Goal: Find specific page/section: Find specific page/section

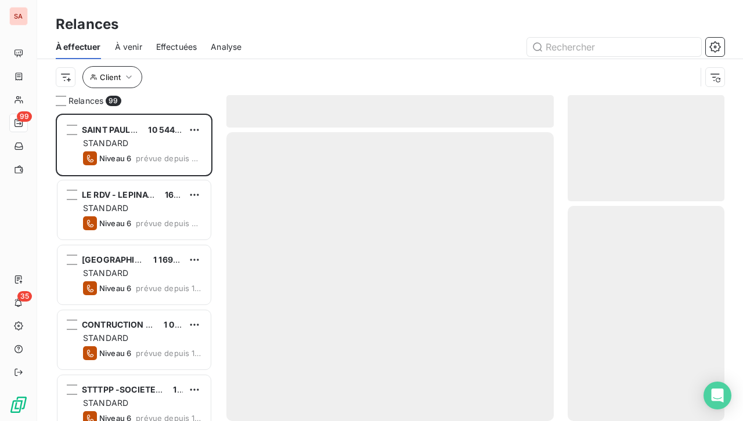
scroll to position [298, 147]
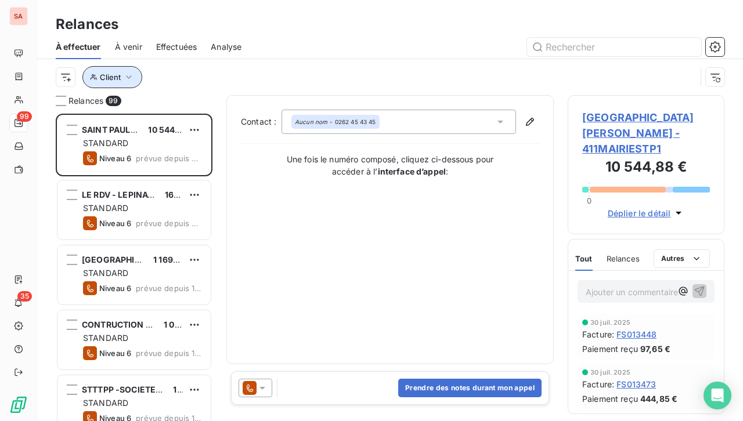
click at [129, 75] on icon "button" at bounding box center [129, 77] width 12 height 12
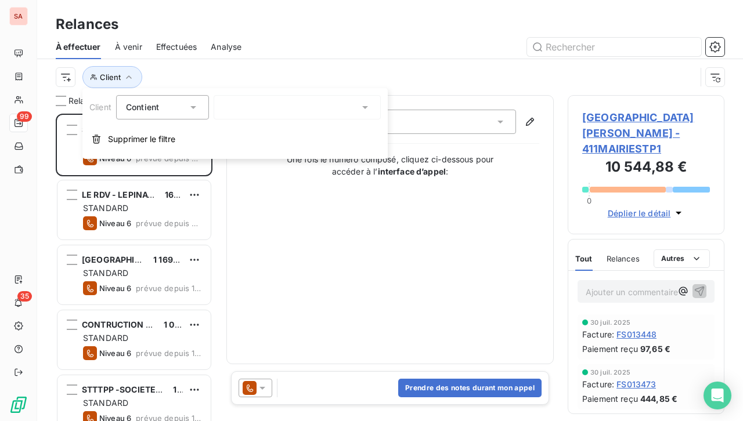
click at [196, 108] on icon at bounding box center [193, 108] width 12 height 12
click at [196, 108] on icon at bounding box center [193, 107] width 5 height 2
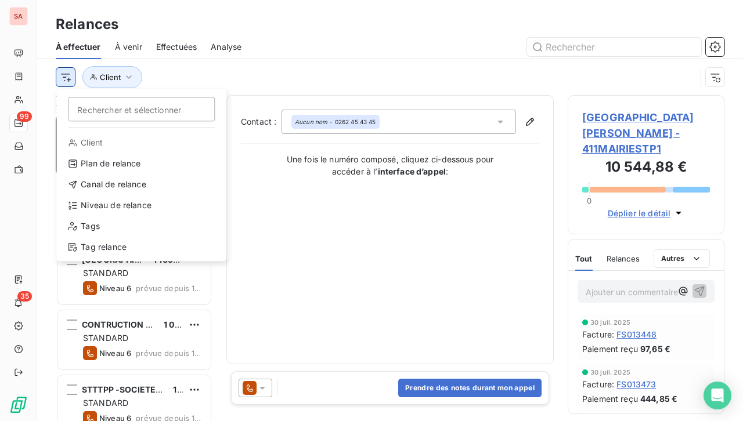
click at [69, 82] on html "SA 99 35 Relances À effectuer À venir Effectuées Analyse Rechercher et sélectio…" at bounding box center [371, 210] width 743 height 421
click at [69, 78] on html "SA 99 35 Relances À effectuer À venir Effectuées Analyse Rechercher et sélectio…" at bounding box center [371, 210] width 743 height 421
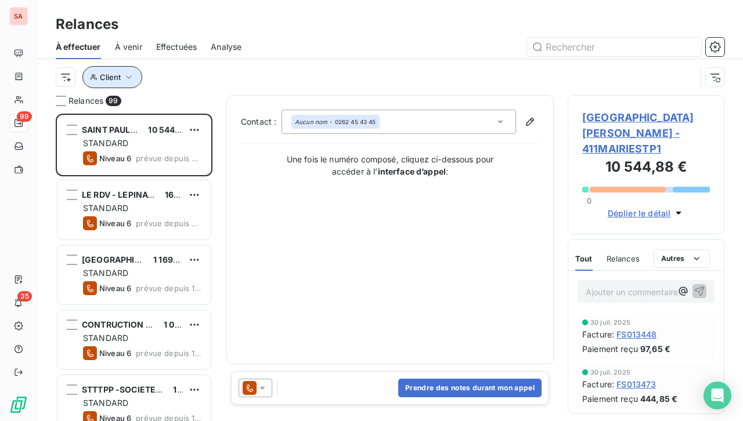
click at [133, 79] on button "Client" at bounding box center [112, 77] width 60 height 22
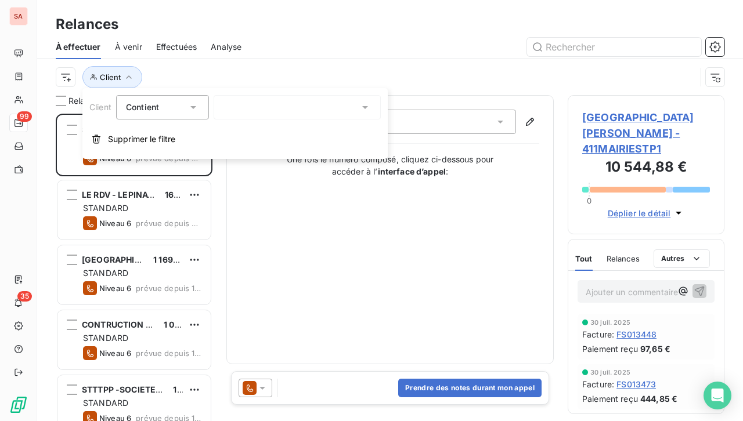
click at [367, 109] on icon at bounding box center [365, 108] width 12 height 12
click at [104, 108] on span "Client" at bounding box center [100, 107] width 22 height 10
click at [118, 77] on span "Client" at bounding box center [110, 77] width 21 height 9
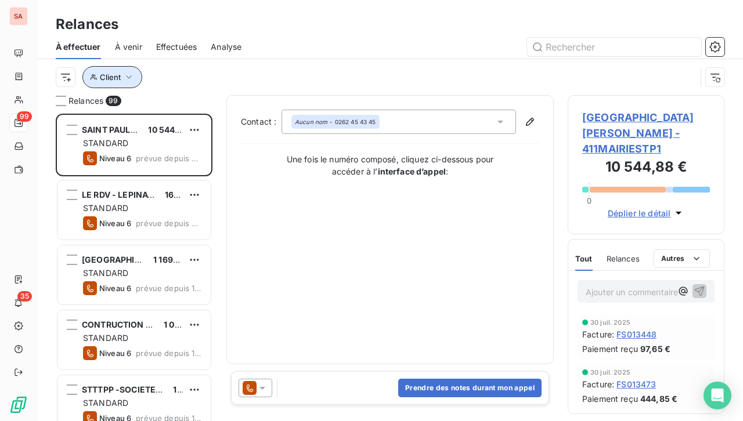
click at [118, 77] on span "Client" at bounding box center [110, 77] width 21 height 9
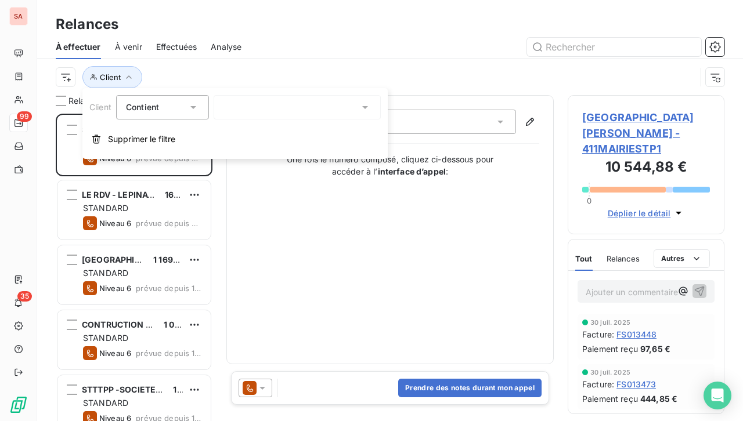
click at [136, 107] on span "Contient" at bounding box center [142, 107] width 33 height 10
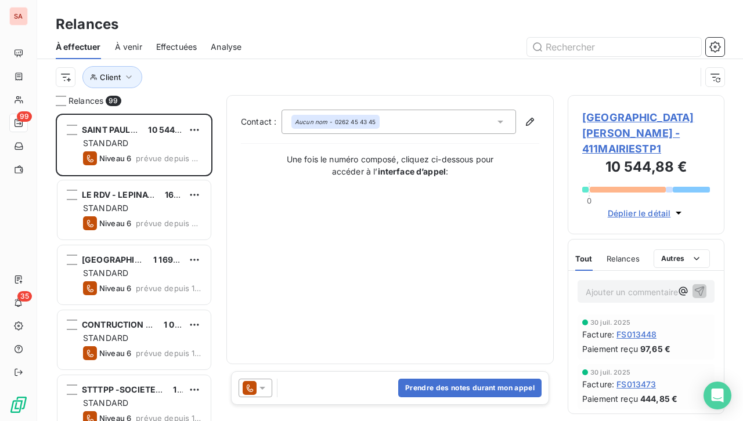
click at [72, 101] on span "Relances" at bounding box center [85, 101] width 35 height 12
click at [65, 102] on div at bounding box center [61, 101] width 10 height 10
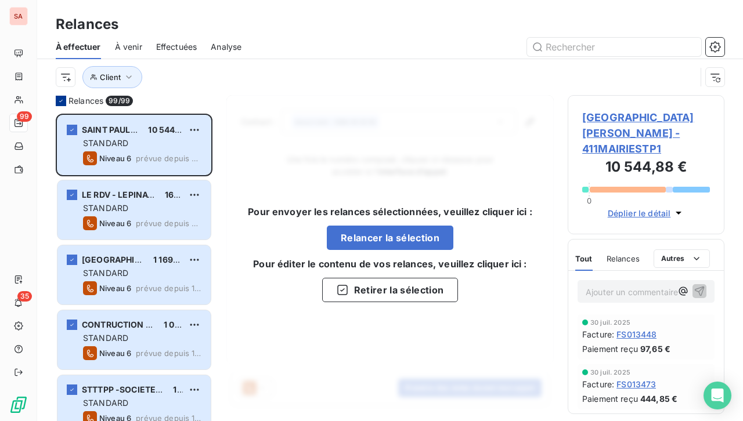
click at [65, 102] on div at bounding box center [61, 101] width 10 height 10
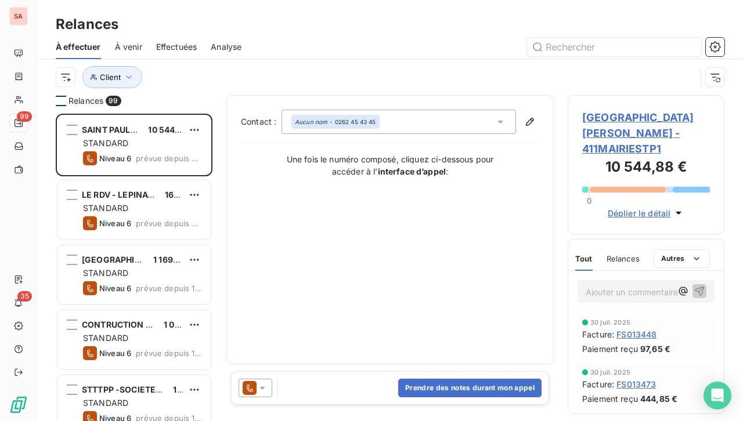
click at [65, 102] on div at bounding box center [61, 101] width 10 height 10
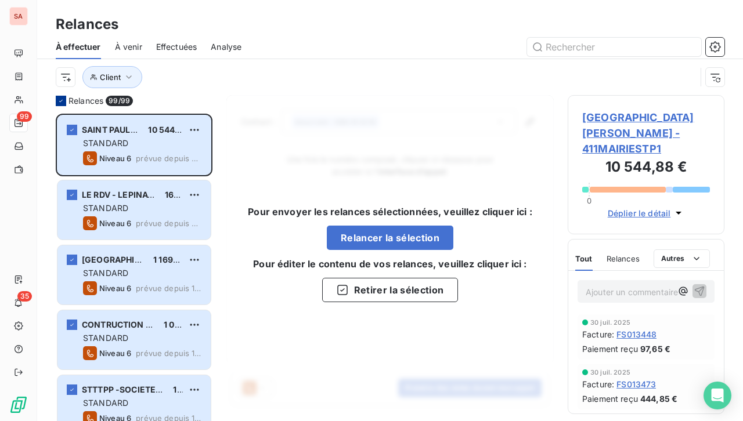
click at [65, 102] on div at bounding box center [61, 101] width 10 height 10
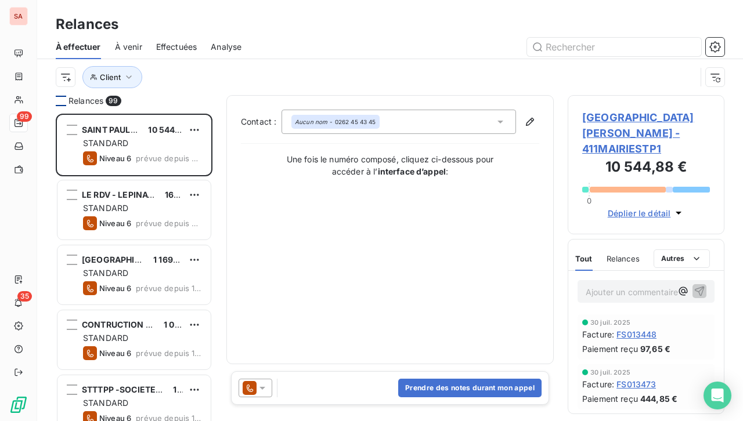
click at [65, 102] on div at bounding box center [61, 101] width 10 height 10
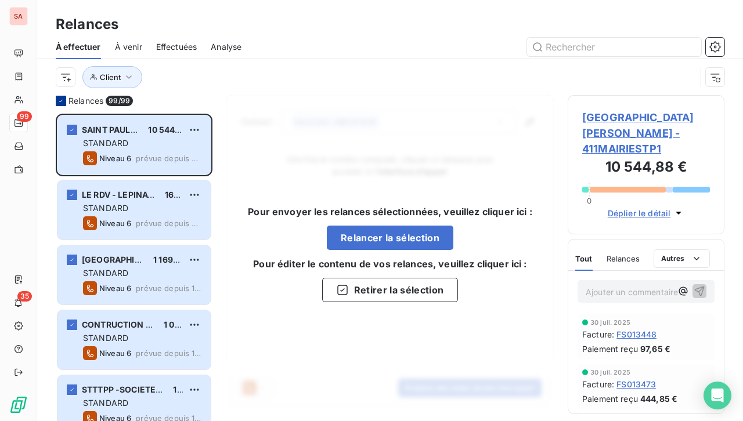
click at [65, 102] on div at bounding box center [61, 101] width 10 height 10
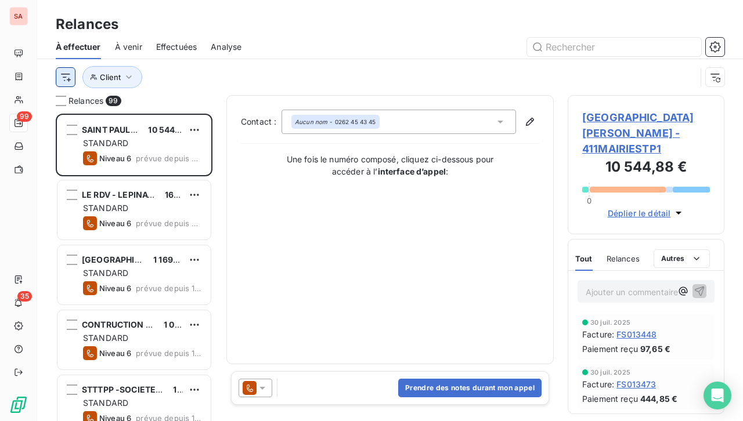
click at [74, 77] on html "SA 99 35 Relances À effectuer À venir Effectuées Analyse Client Relances 99 SAI…" at bounding box center [371, 210] width 743 height 421
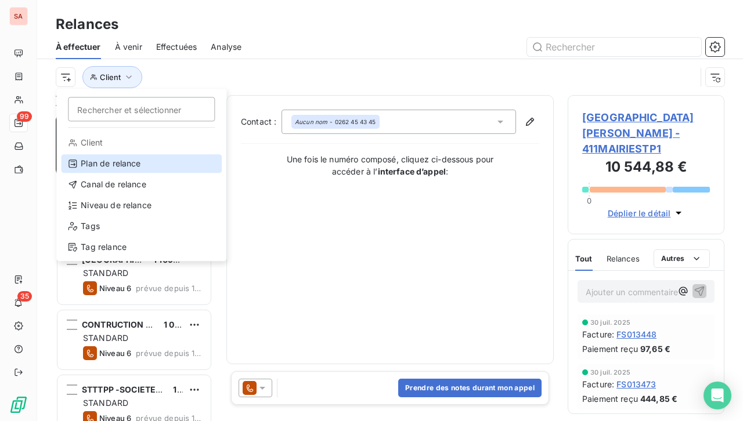
click at [125, 164] on div "Plan de relance" at bounding box center [141, 163] width 161 height 19
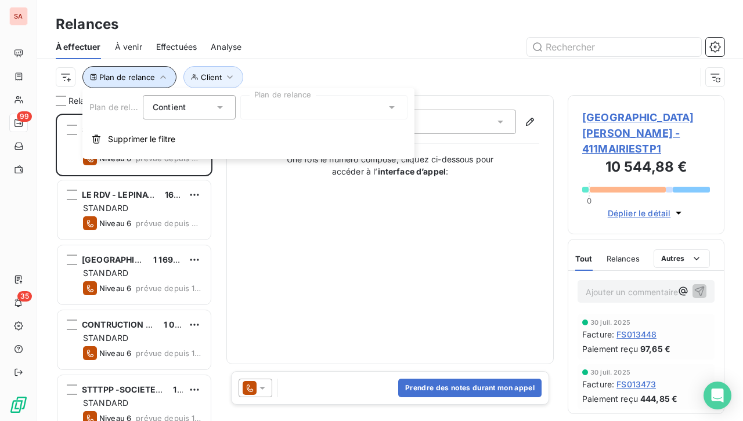
click at [164, 78] on icon "button" at bounding box center [163, 77] width 12 height 12
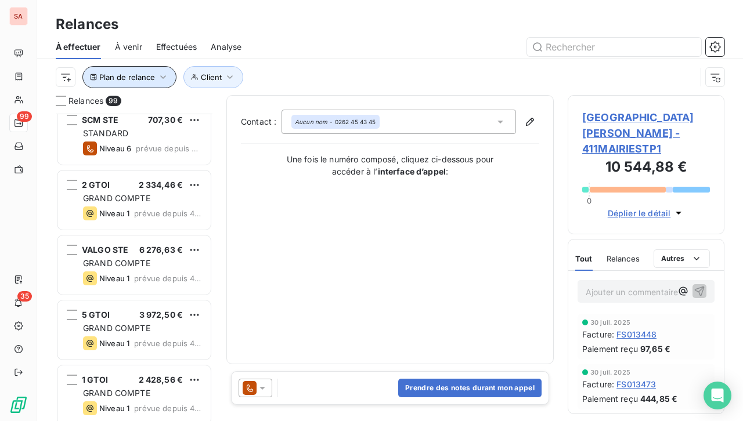
scroll to position [812, 0]
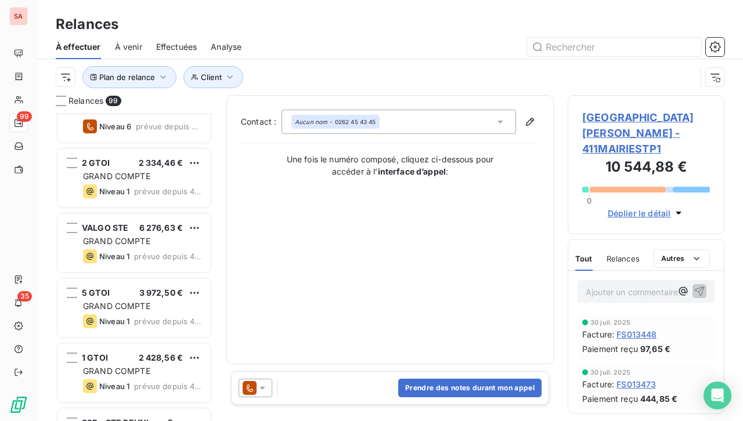
click at [263, 387] on icon at bounding box center [262, 388] width 6 height 3
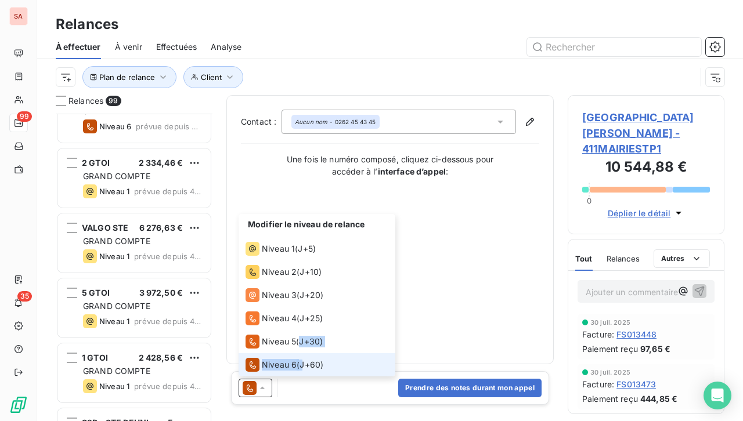
click at [302, 362] on ul "Modifier le niveau de relance Niveau 1 ( J+5 ) Niveau 2 ( J+10 ) Niveau 3 ( J+2…" at bounding box center [316, 295] width 157 height 162
click at [289, 367] on span "Niveau 6" at bounding box center [279, 365] width 35 height 12
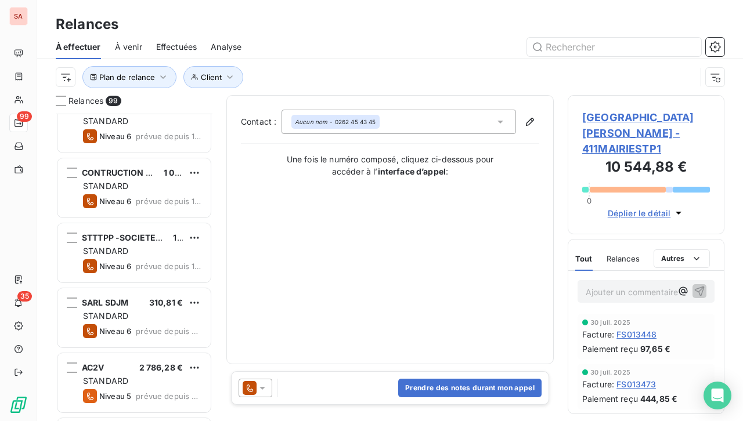
scroll to position [174, 0]
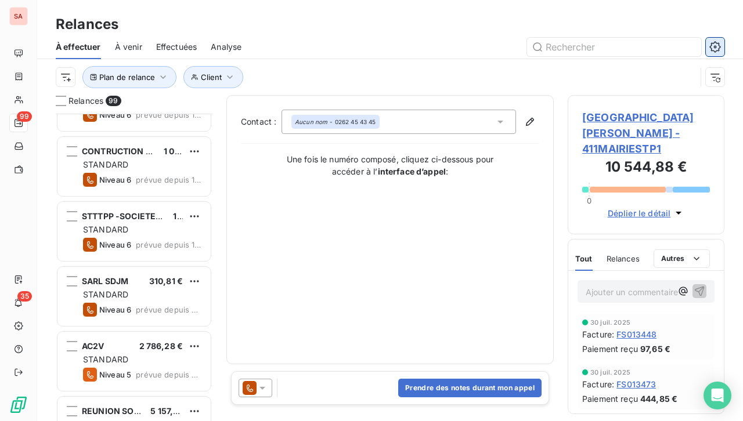
click at [714, 42] on icon "button" at bounding box center [714, 46] width 11 height 11
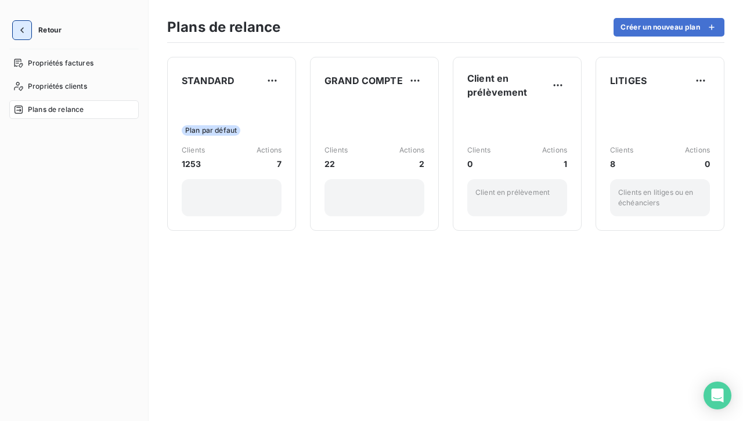
click at [21, 28] on icon "button" at bounding box center [22, 30] width 12 height 12
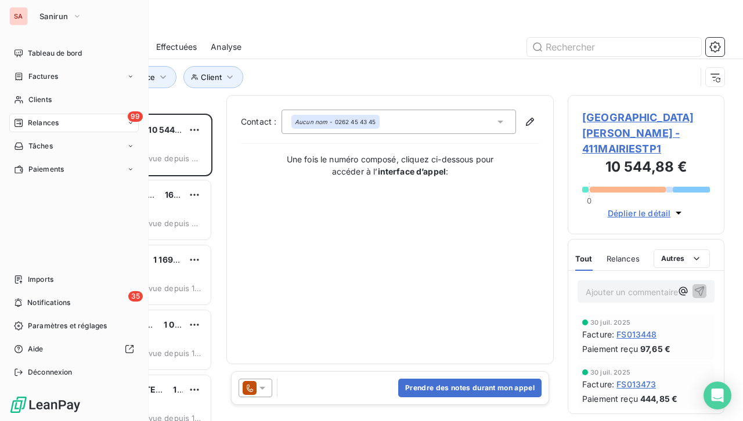
scroll to position [298, 147]
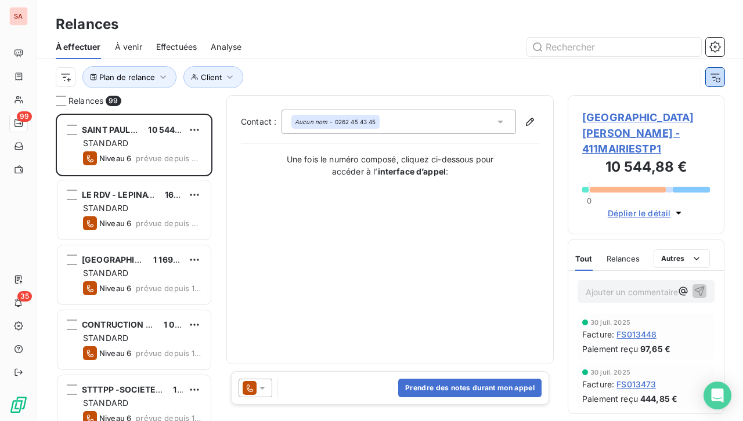
click at [720, 81] on button "button" at bounding box center [715, 77] width 19 height 19
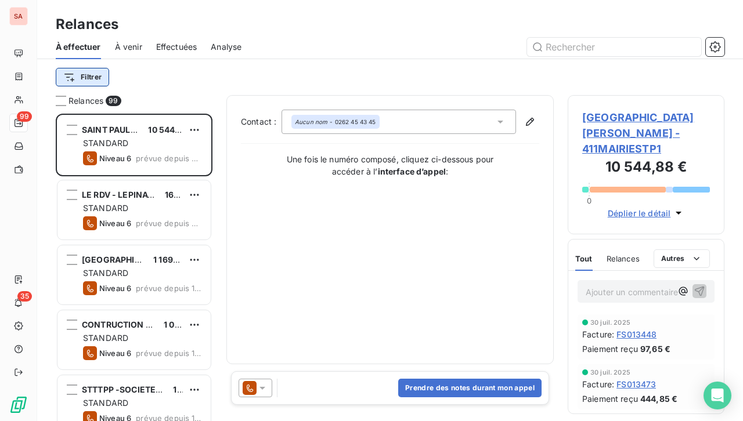
click at [90, 78] on html "SA 99 35 Relances À effectuer À venir Effectuées Analyse Filtrer Relances 99 SA…" at bounding box center [371, 210] width 743 height 421
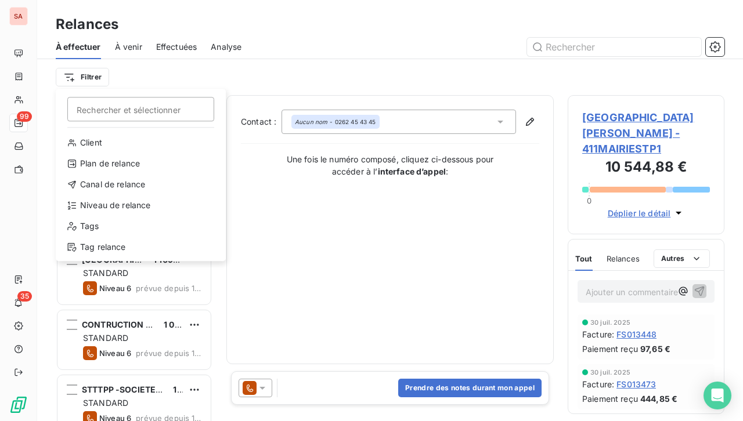
click at [102, 110] on input "Rechercher et sélectionner" at bounding box center [140, 109] width 147 height 24
type input "N"
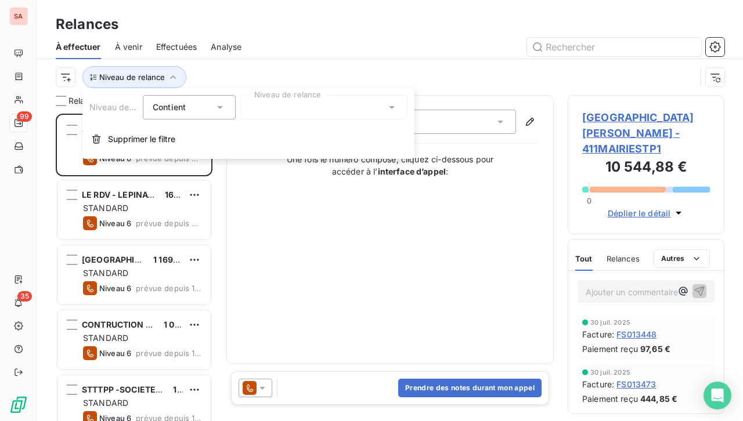
click at [334, 189] on div "Contact : Aucun nom - 0262 45 43 45 Une fois le numéro composé, cliquez ci-dess…" at bounding box center [390, 230] width 298 height 240
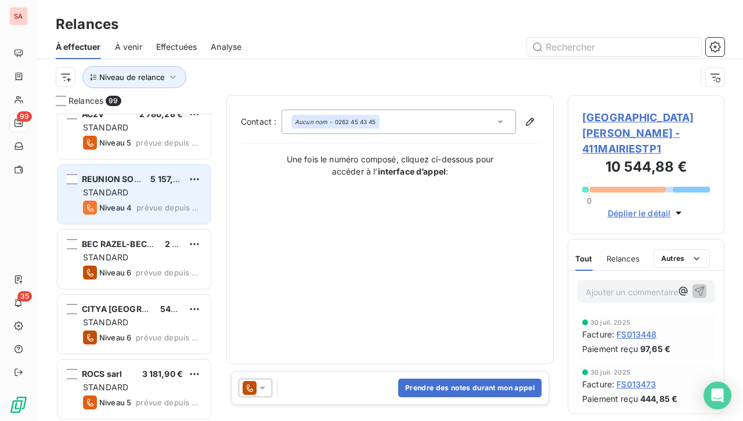
scroll to position [348, 0]
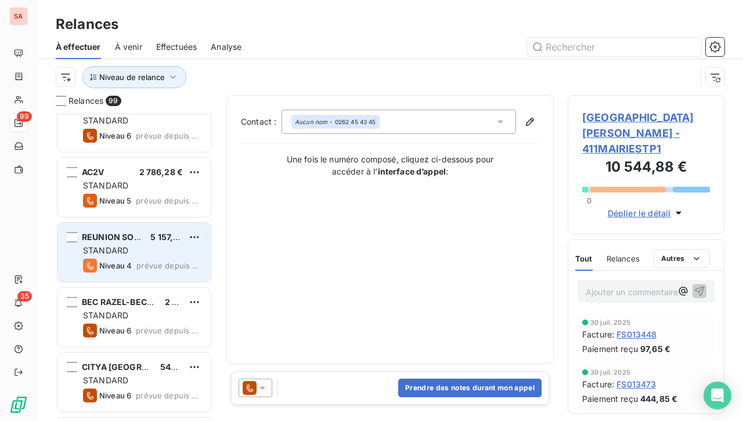
click at [122, 243] on div "REUNION SONORE 5 157,86 € STANDARD Niveau 4 prévue depuis 52 jours" at bounding box center [133, 252] width 153 height 59
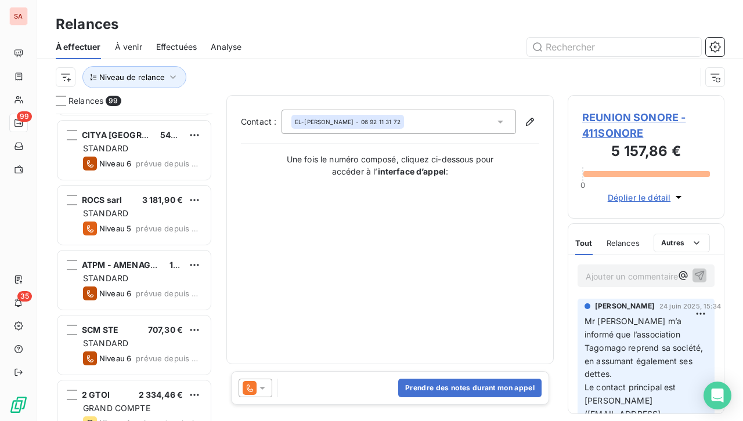
scroll to position [638, 0]
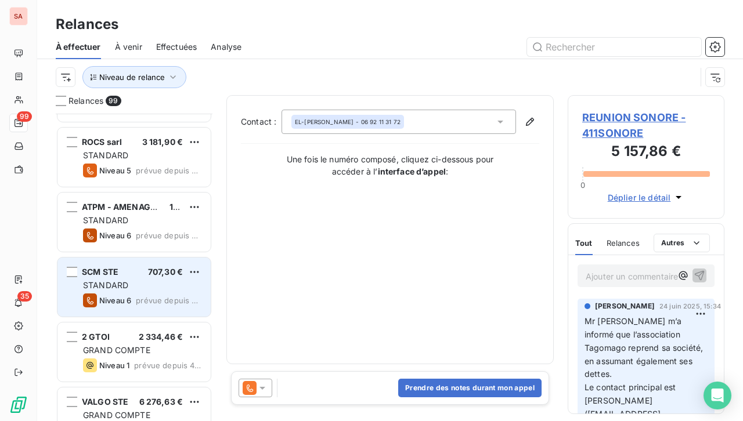
click at [135, 289] on div "STANDARD" at bounding box center [142, 286] width 118 height 12
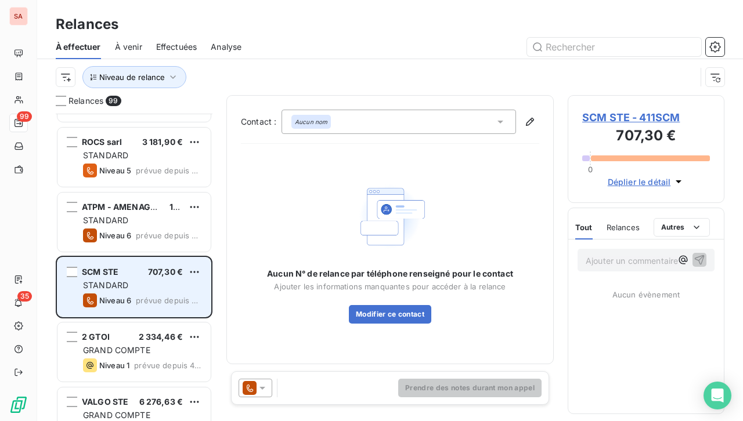
click at [135, 289] on div "STANDARD" at bounding box center [142, 286] width 118 height 12
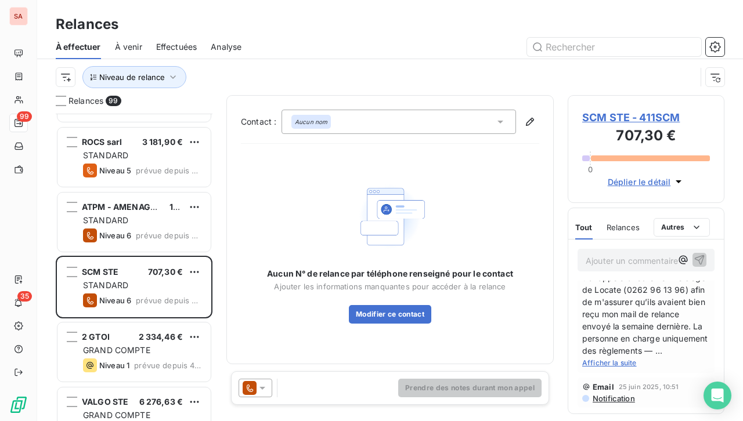
scroll to position [116, 0]
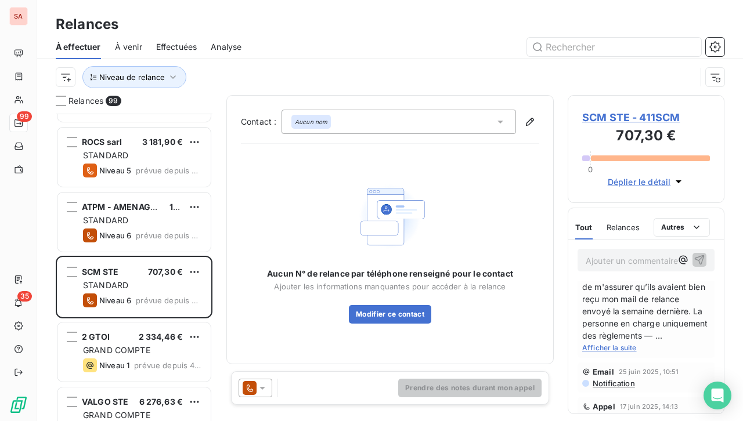
click at [623, 352] on span "Afficher la suite" at bounding box center [609, 347] width 55 height 9
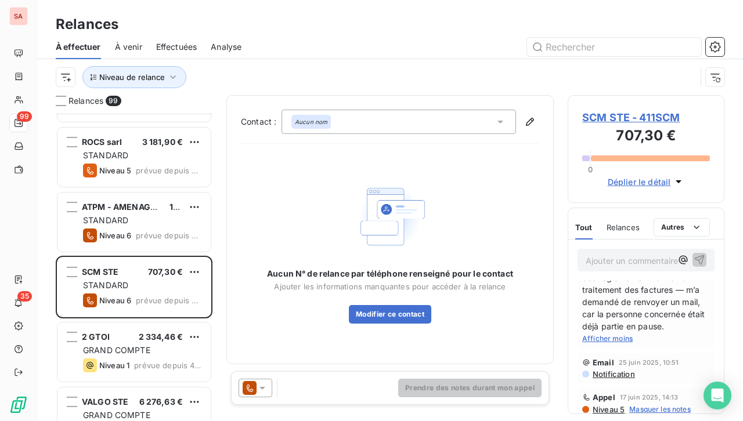
scroll to position [0, 0]
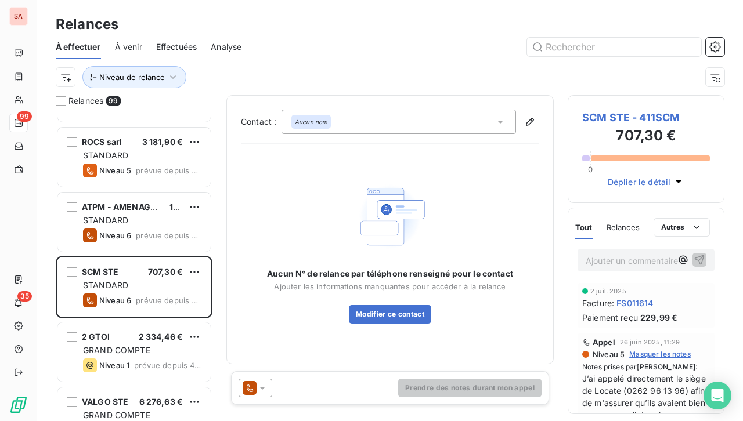
click at [613, 115] on span "SCM STE - 411SCM" at bounding box center [646, 118] width 128 height 16
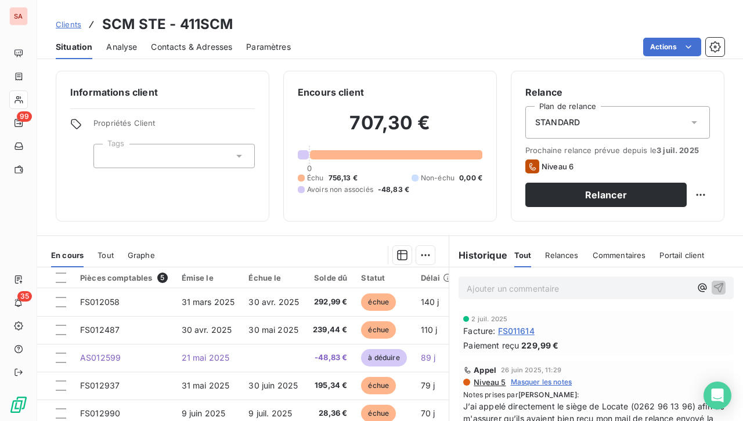
click at [172, 47] on span "Contacts & Adresses" at bounding box center [191, 47] width 81 height 12
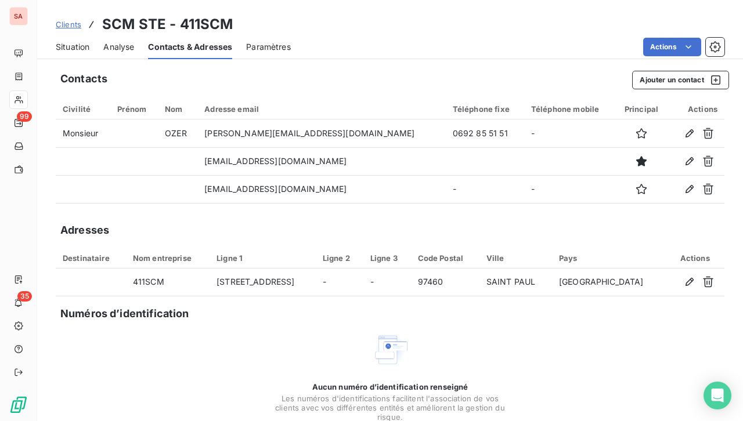
click at [172, 47] on span "Contacts & Adresses" at bounding box center [190, 47] width 84 height 12
click at [74, 45] on span "Situation" at bounding box center [73, 47] width 34 height 12
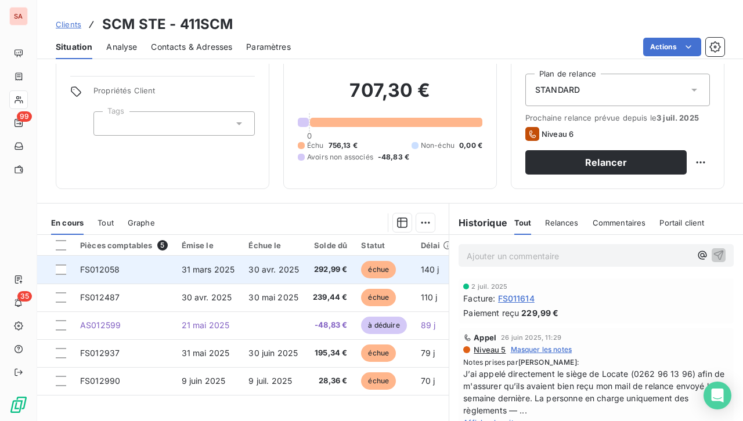
scroll to position [104, 0]
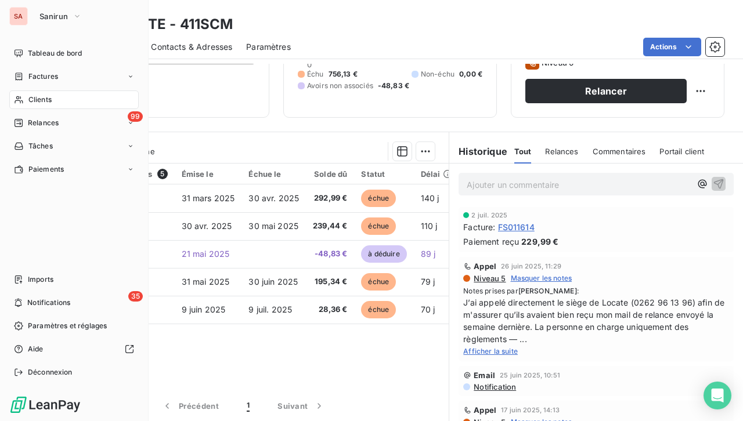
click at [52, 97] on div "Clients" at bounding box center [73, 100] width 129 height 19
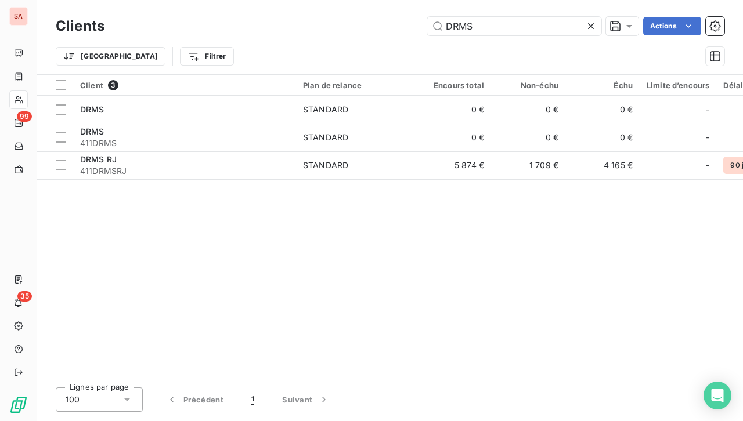
drag, startPoint x: 496, startPoint y: 23, endPoint x: 424, endPoint y: 28, distance: 72.1
click at [424, 28] on div "DRMS Actions" at bounding box center [421, 26] width 606 height 19
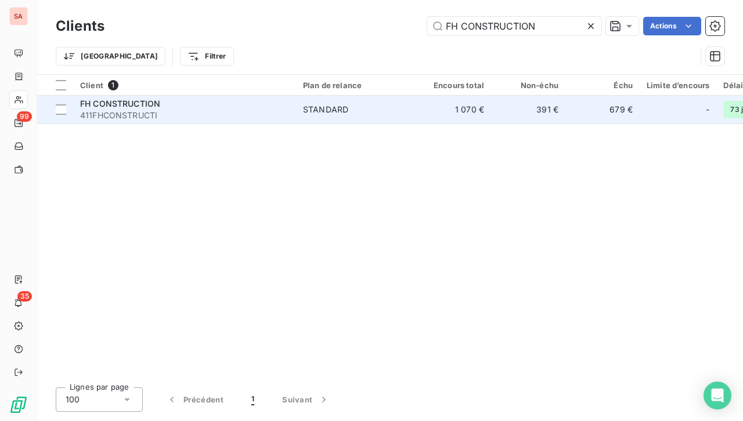
type input "FH CONSTRUCTION"
click at [353, 110] on span "STANDARD" at bounding box center [356, 110] width 107 height 12
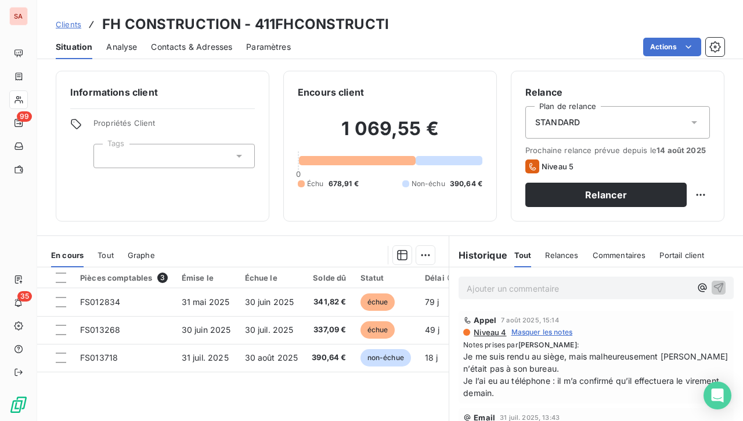
click at [189, 46] on span "Contacts & Adresses" at bounding box center [191, 47] width 81 height 12
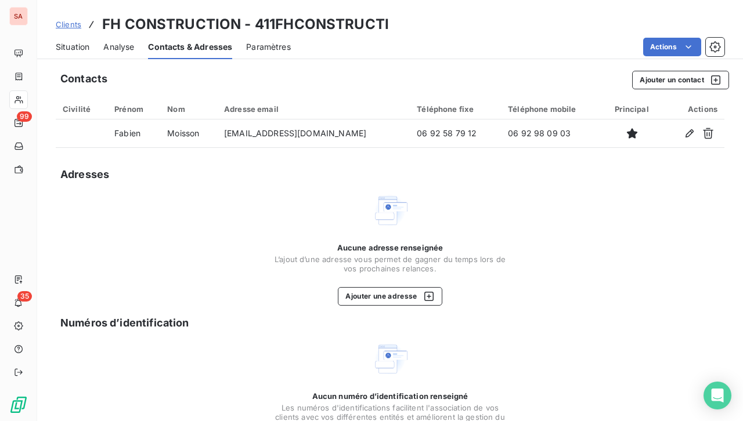
click at [71, 44] on span "Situation" at bounding box center [73, 47] width 34 height 12
